Goal: Task Accomplishment & Management: Use online tool/utility

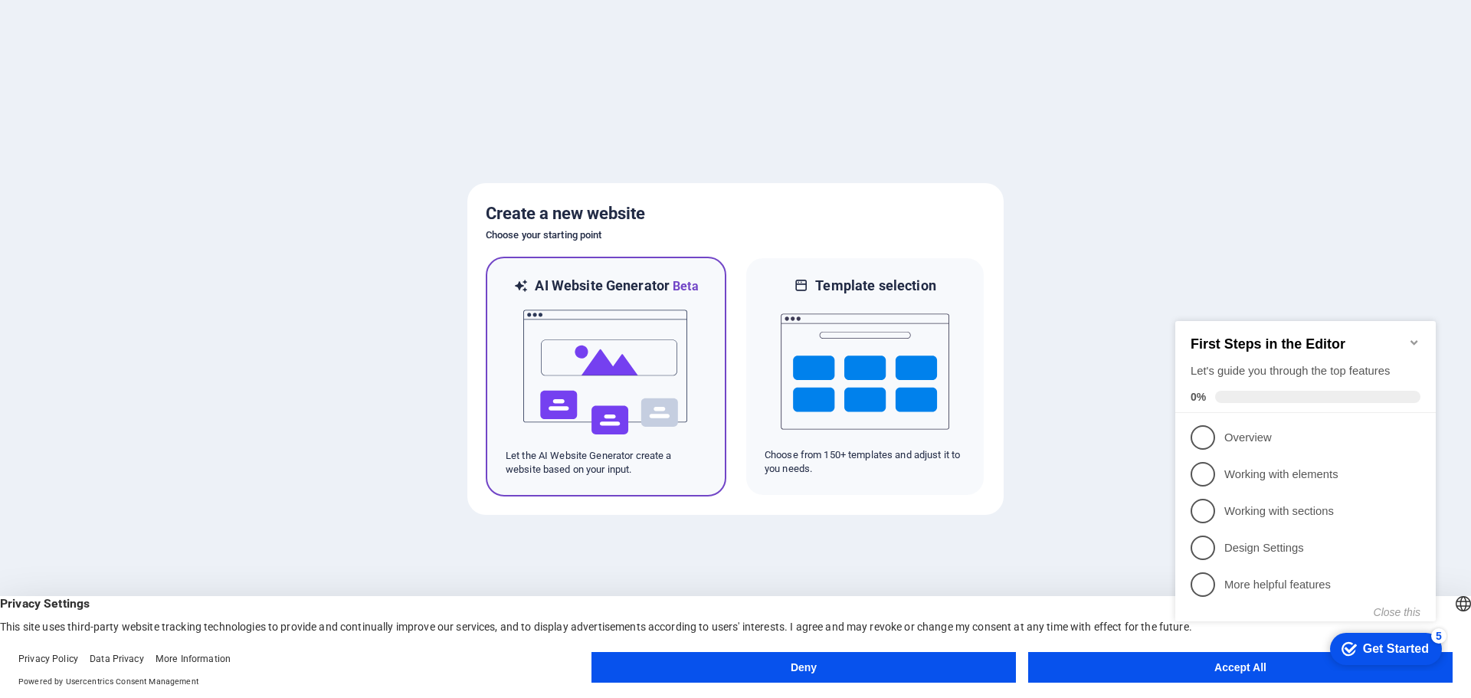
click at [599, 345] on img at bounding box center [606, 372] width 169 height 153
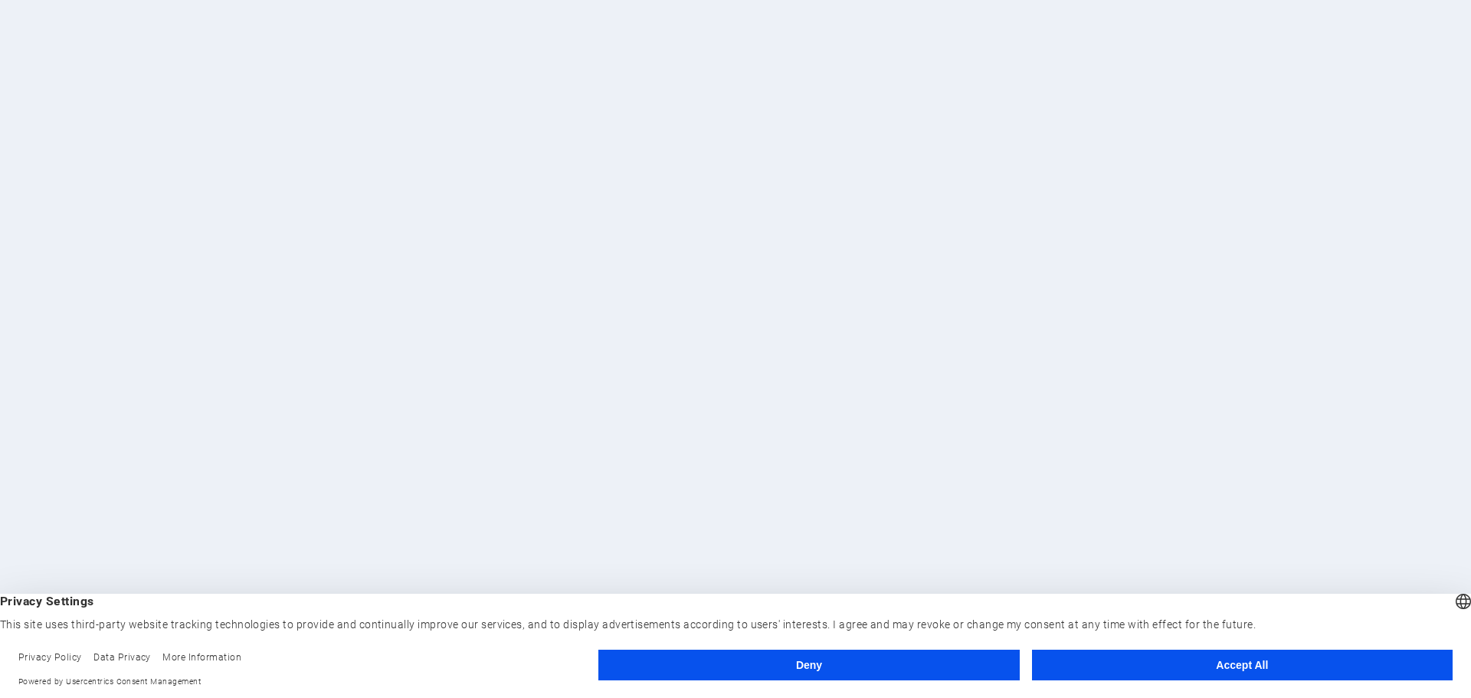
click at [1268, 287] on div at bounding box center [735, 349] width 1471 height 698
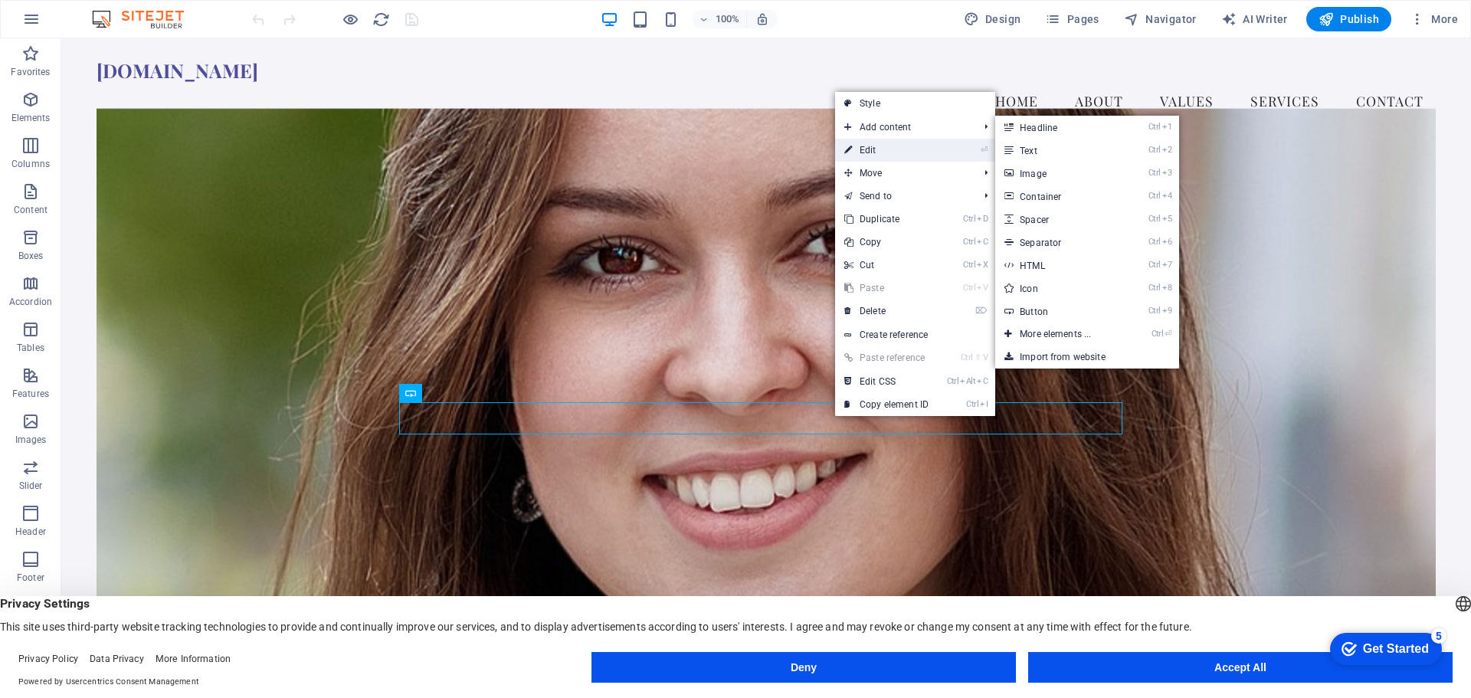
click at [868, 150] on link "⏎ Edit" at bounding box center [886, 150] width 103 height 23
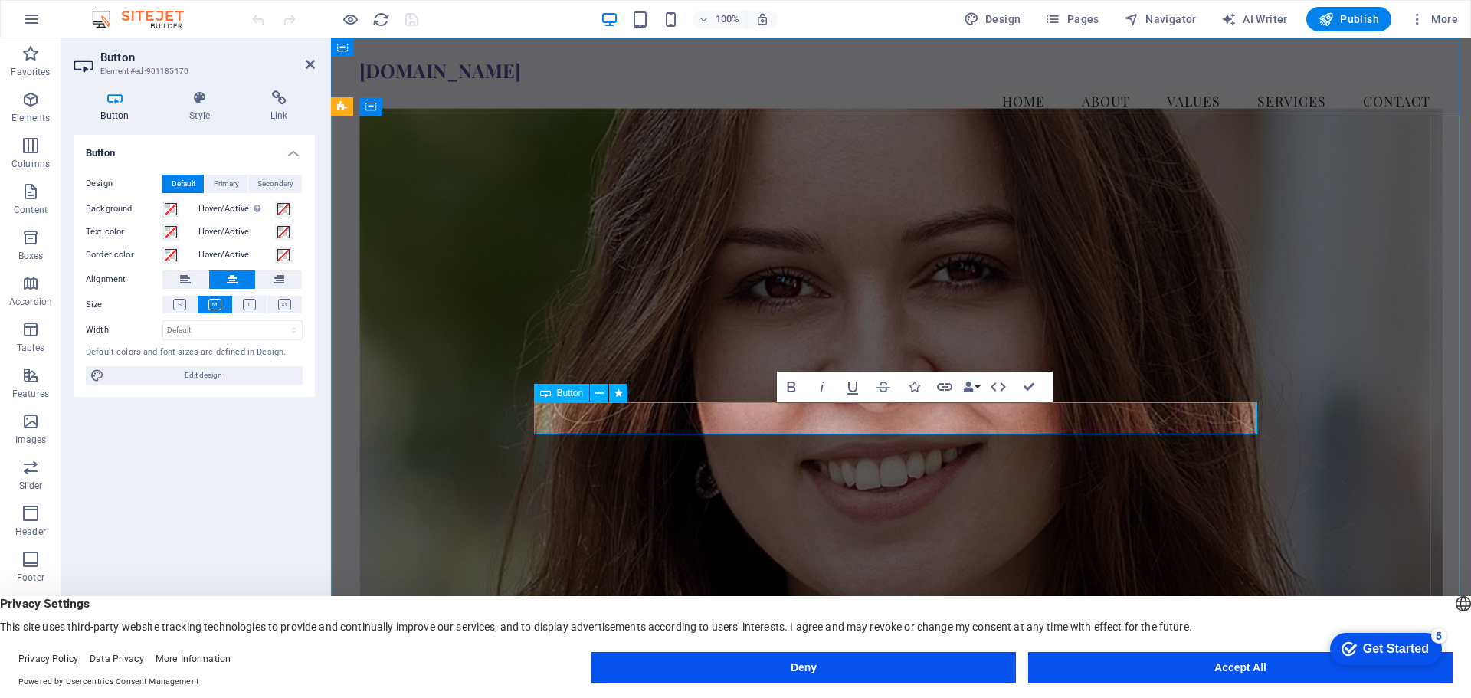
drag, startPoint x: 1374, startPoint y: 643, endPoint x: 1522, endPoint y: 873, distance: 273.7
click at [1374, 643] on div "Get Started" at bounding box center [1396, 649] width 66 height 14
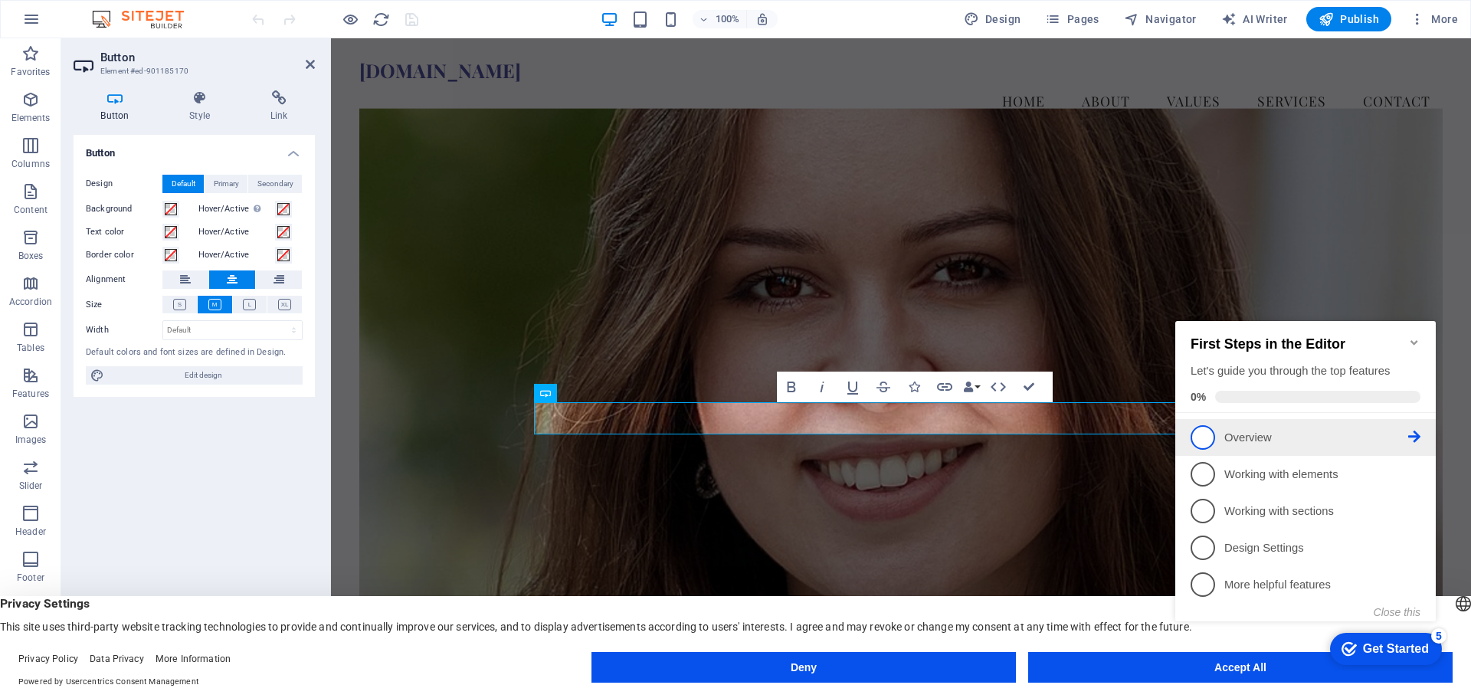
click at [1207, 436] on span "1" at bounding box center [1202, 437] width 25 height 25
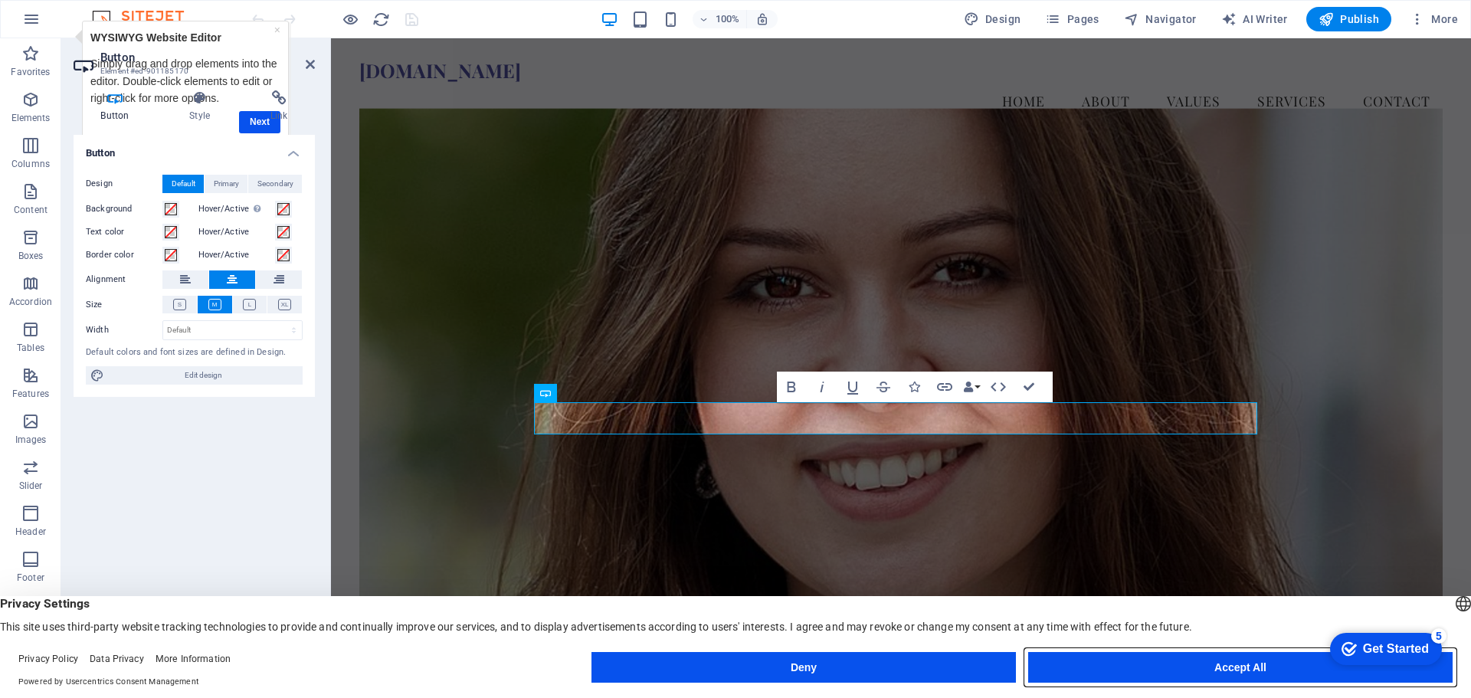
click at [1259, 667] on button "Accept All" at bounding box center [1240, 667] width 424 height 31
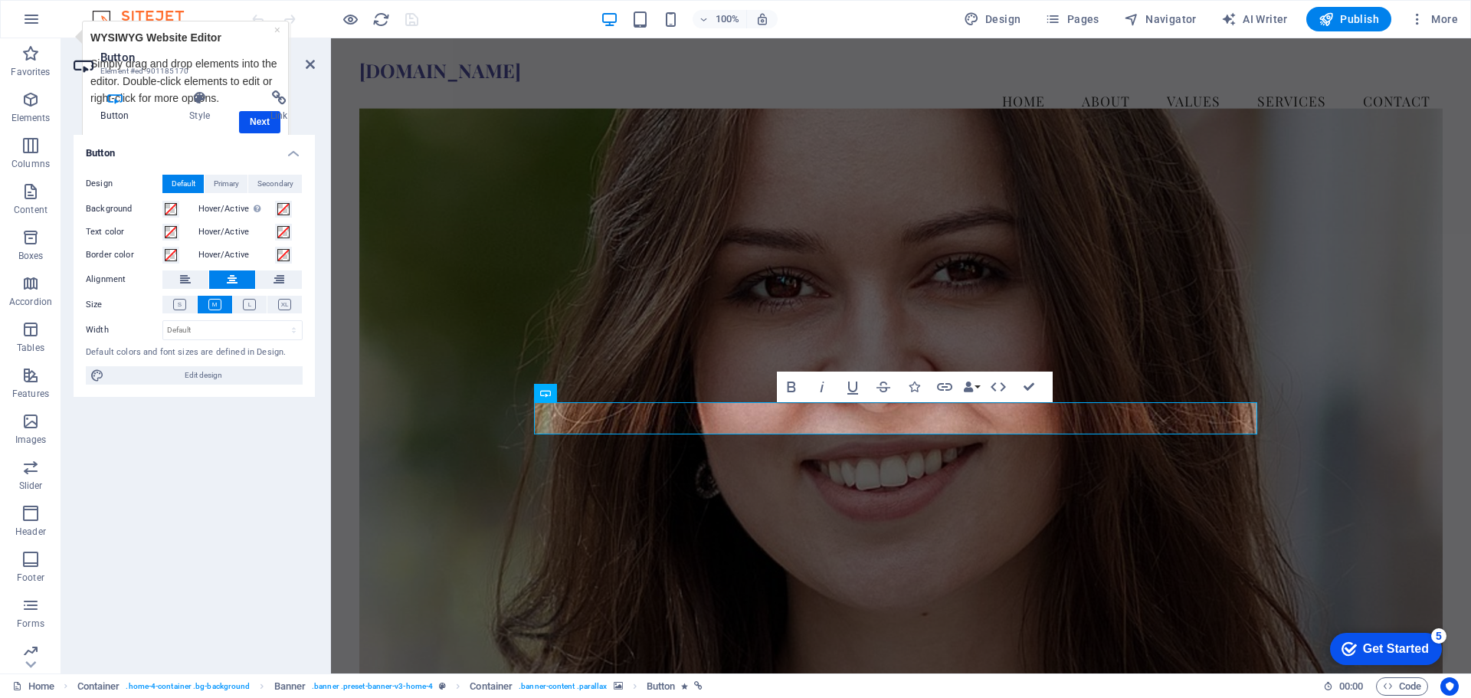
click at [1275, 589] on figure at bounding box center [900, 398] width 1083 height 578
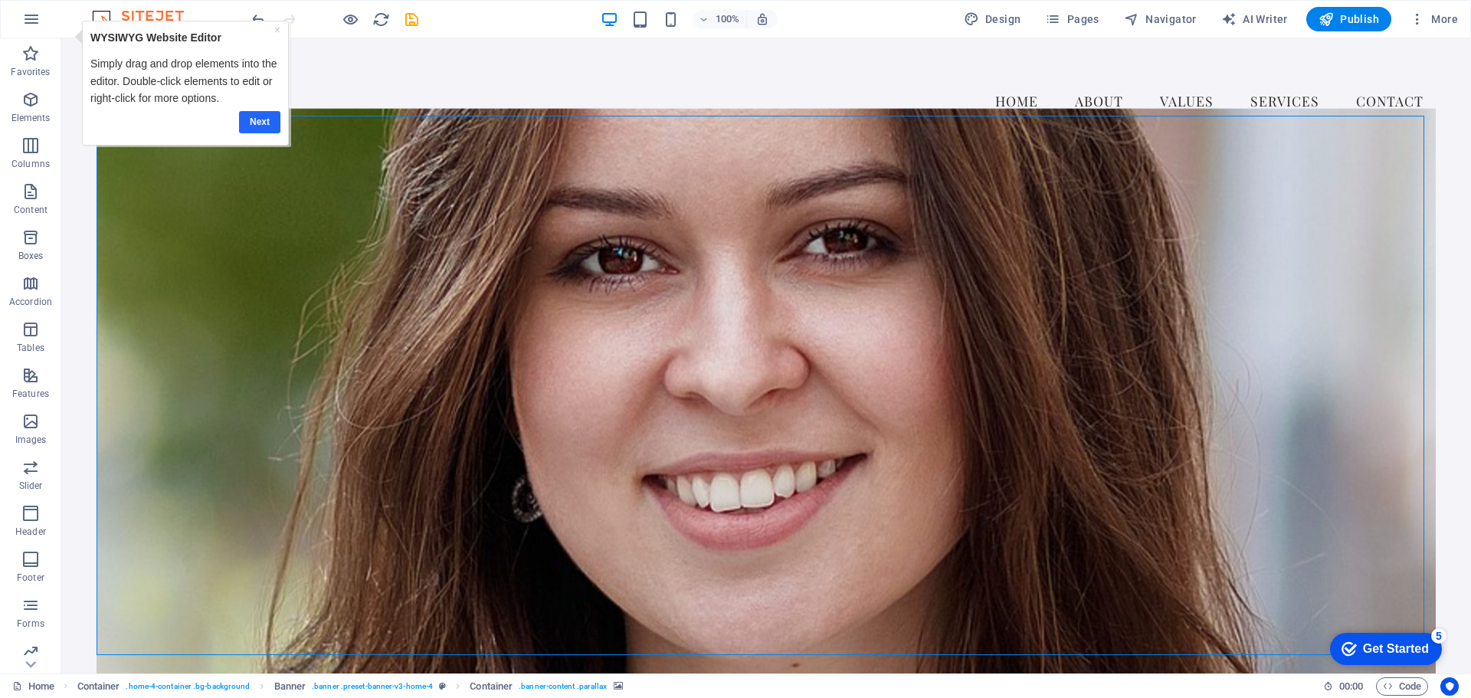
click at [264, 125] on link "Next" at bounding box center [259, 122] width 41 height 22
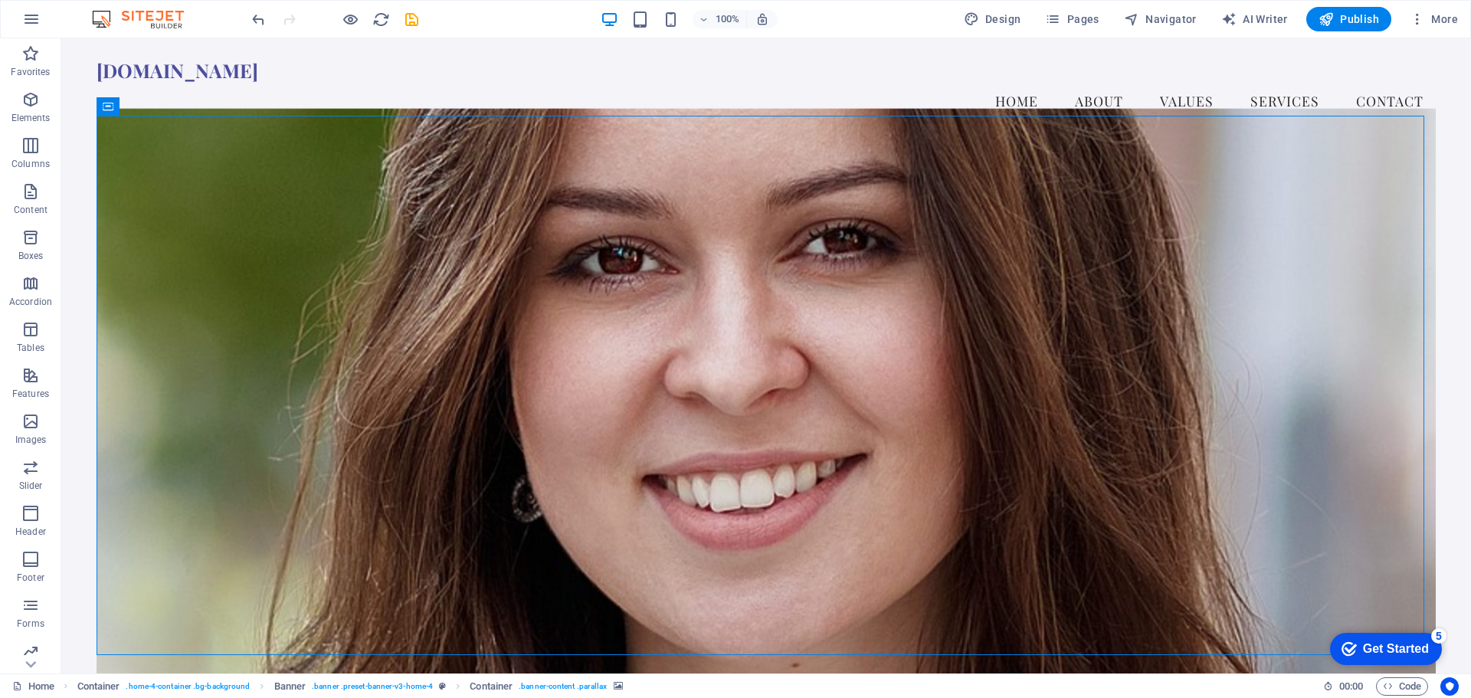
drag, startPoint x: 1377, startPoint y: 646, endPoint x: 1525, endPoint y: 958, distance: 346.1
click at [1377, 647] on div "Get Started" at bounding box center [1396, 649] width 66 height 14
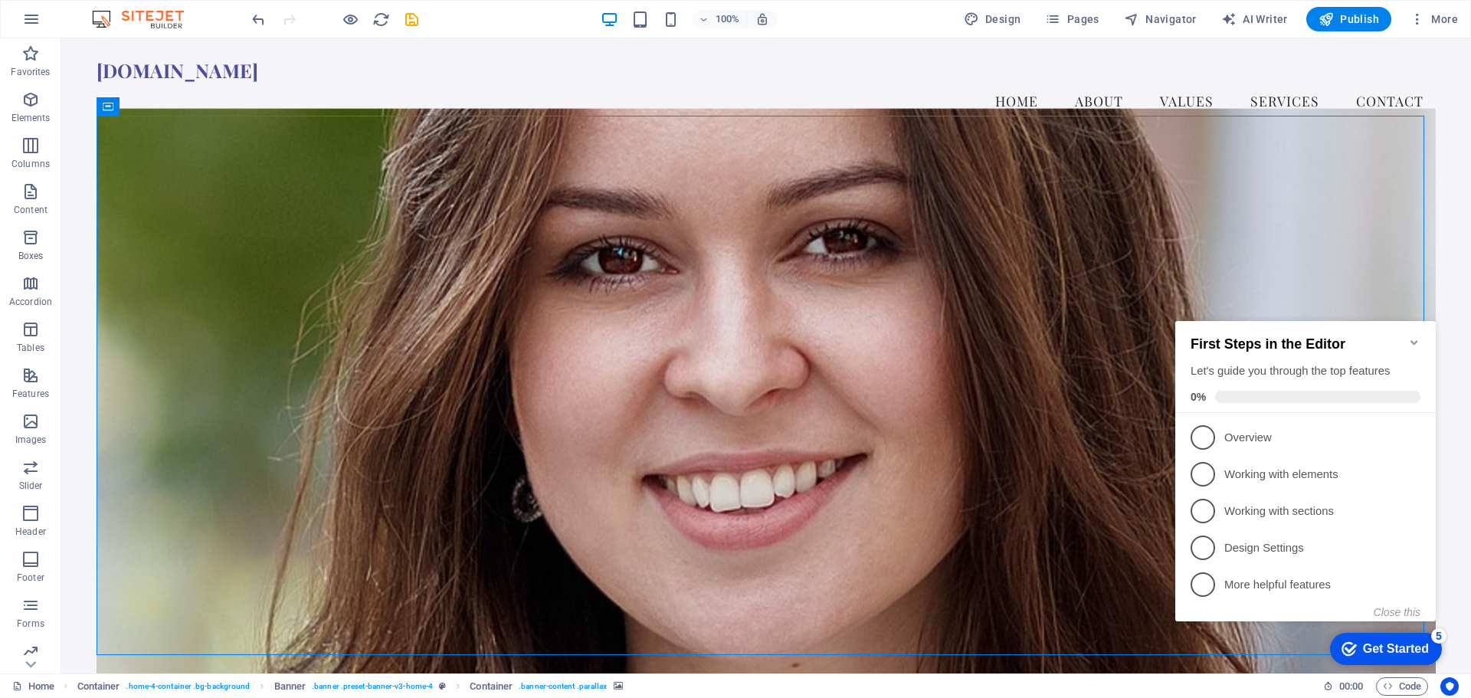
drag, startPoint x: 1377, startPoint y: 632, endPoint x: 1377, endPoint y: 647, distance: 15.3
click at [1377, 647] on div "Get Started" at bounding box center [1396, 649] width 66 height 14
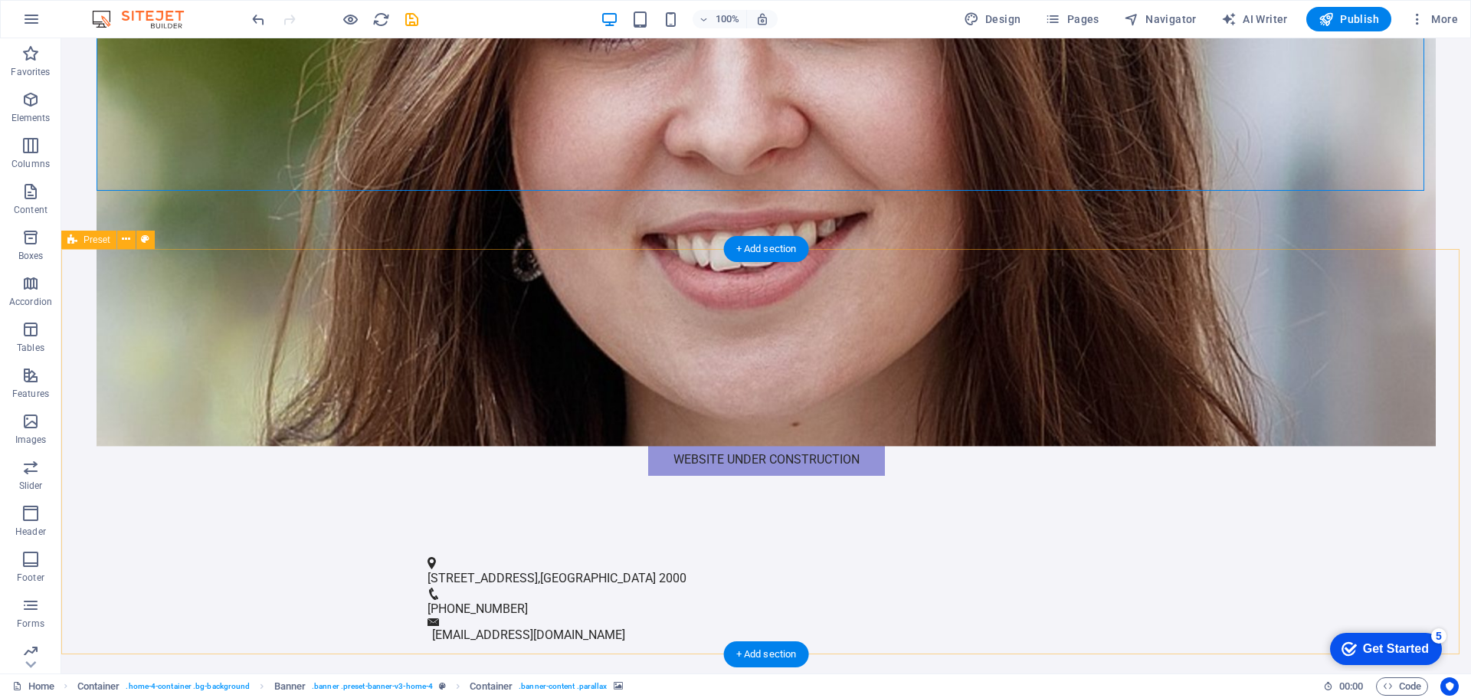
scroll to position [1091, 0]
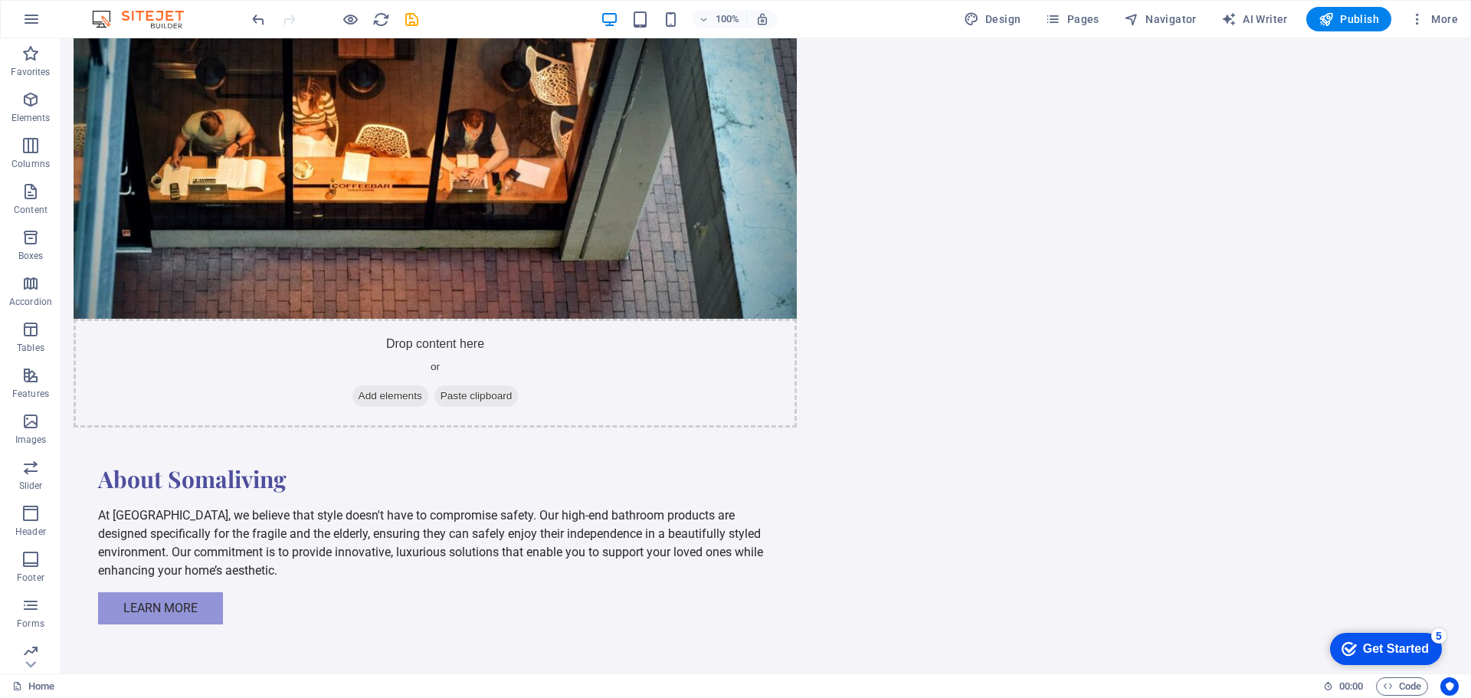
click at [1377, 650] on div "Get Started" at bounding box center [1396, 649] width 66 height 14
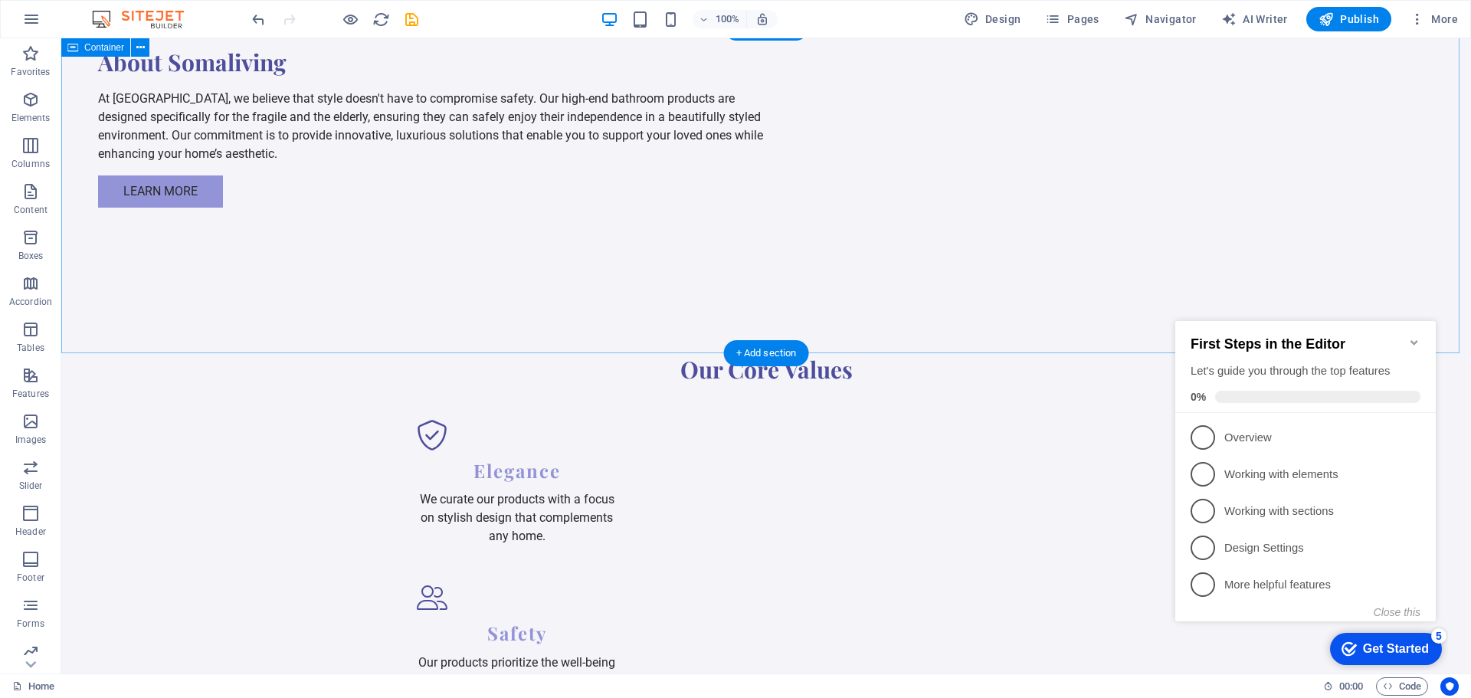
scroll to position [1780, 0]
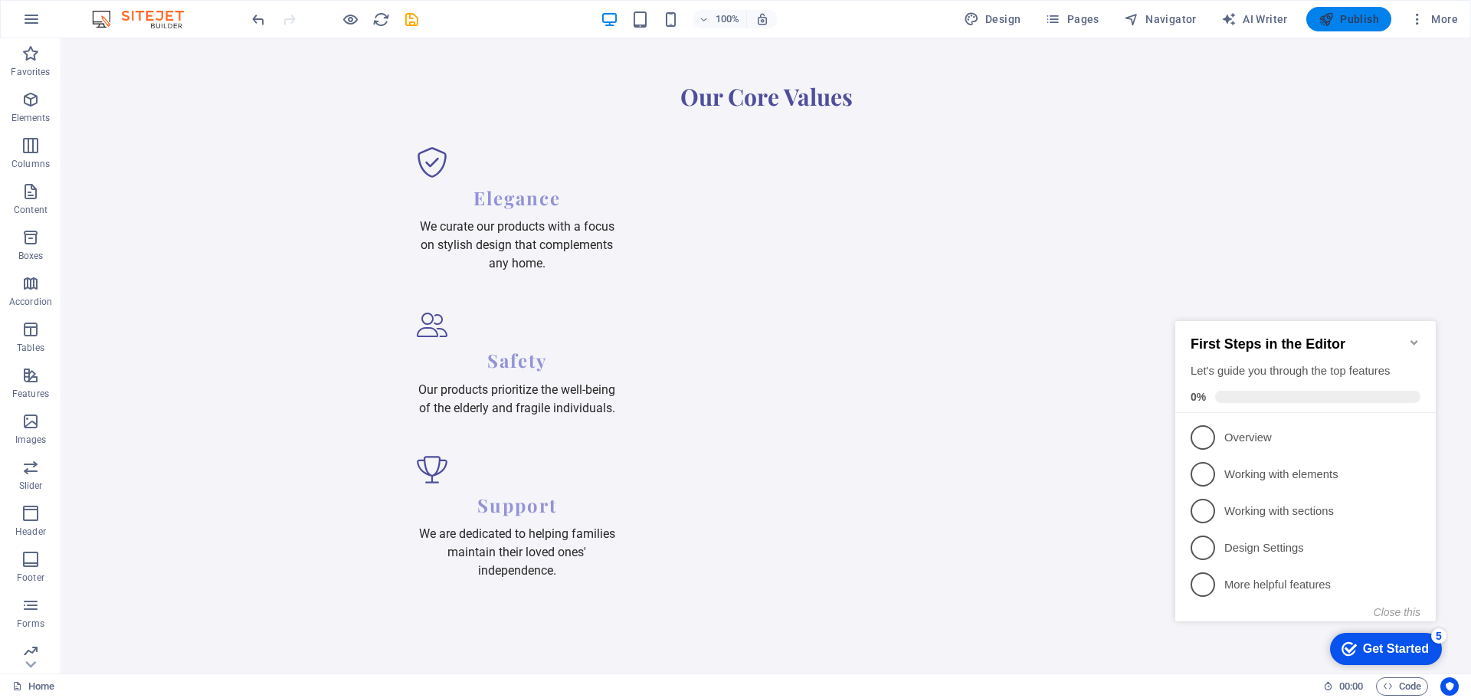
click at [1356, 16] on span "Publish" at bounding box center [1348, 18] width 61 height 15
